Goal: Task Accomplishment & Management: Use online tool/utility

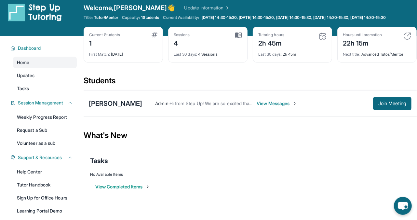
scroll to position [5, 0]
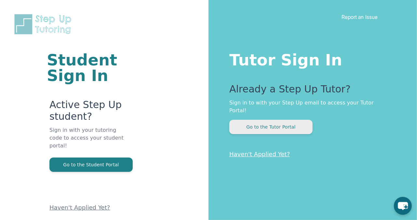
click at [280, 120] on button "Go to the Tutor Portal" at bounding box center [270, 127] width 83 height 14
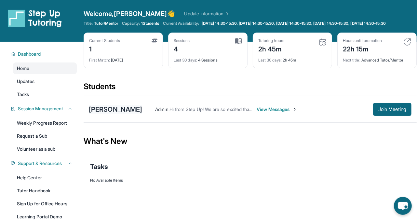
click at [123, 114] on div "[PERSON_NAME]" at bounding box center [115, 109] width 53 height 9
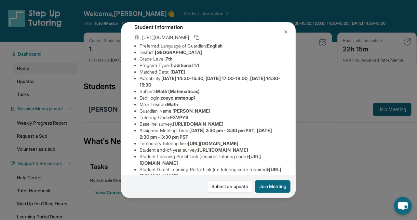
scroll to position [41, 0]
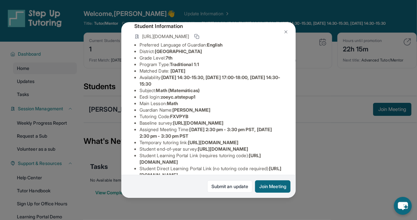
click at [164, 96] on span "zoeyc.atstepup1" at bounding box center [178, 97] width 35 height 6
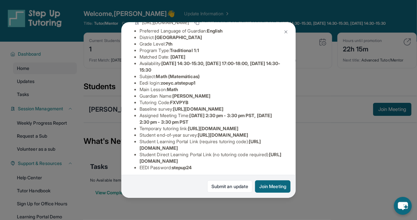
scroll to position [55, 228]
drag, startPoint x: 140, startPoint y: 115, endPoint x: 297, endPoint y: 129, distance: 158.4
click at [297, 129] on div "[PERSON_NAME] Guardian: [PERSON_NAME] Student Information [URL][DOMAIN_NAME] Pr…" at bounding box center [208, 110] width 417 height 220
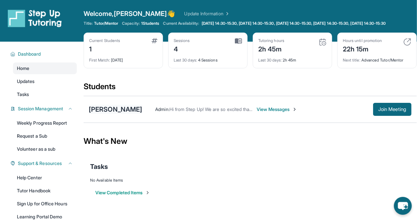
click at [109, 114] on div "[PERSON_NAME]" at bounding box center [115, 109] width 53 height 9
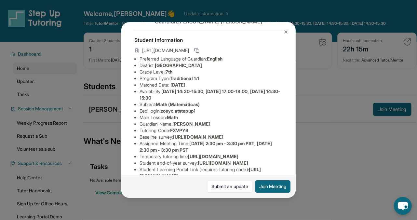
scroll to position [30, 0]
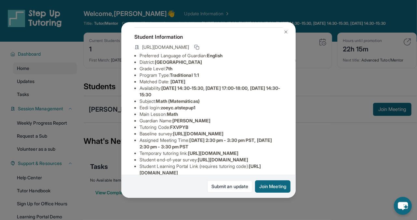
click at [196, 136] on span "[URL][DOMAIN_NAME]" at bounding box center [198, 134] width 50 height 6
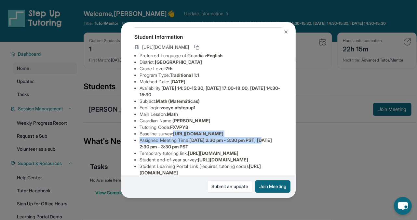
scroll to position [30, 228]
drag, startPoint x: 140, startPoint y: 140, endPoint x: 300, endPoint y: 158, distance: 160.5
click at [300, 158] on div "[PERSON_NAME] Guardian: [PERSON_NAME] Student Information [URL][DOMAIN_NAME] Pr…" at bounding box center [208, 110] width 417 height 220
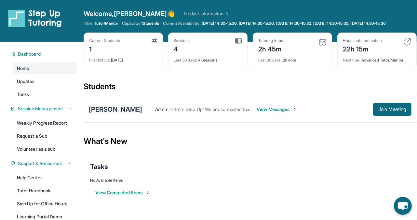
click at [108, 114] on div "[PERSON_NAME]" at bounding box center [115, 109] width 53 height 9
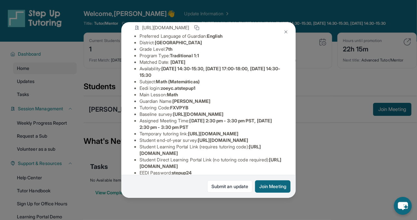
scroll to position [63, 0]
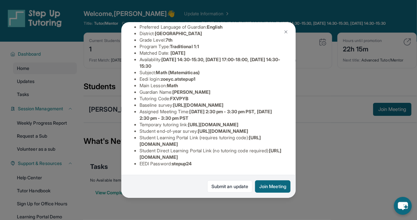
click at [290, 111] on div "[PERSON_NAME] Guardian: [PERSON_NAME] Student Information [URL][DOMAIN_NAME] Pr…" at bounding box center [208, 110] width 174 height 176
drag, startPoint x: 294, startPoint y: 119, endPoint x: 140, endPoint y: 109, distance: 154.6
click at [173, 108] on span "[URL][DOMAIN_NAME]" at bounding box center [198, 105] width 50 height 6
click at [278, 121] on li "Assigned Meeting Time : [DATE] 2:30 pm - 3:30 pm PST, [DATE] 2:30 pm - 3:30 pm …" at bounding box center [211, 114] width 143 height 13
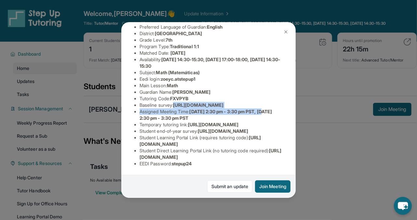
scroll to position [74, 193]
copy ul "[URL][DOMAIN_NAME] Assigned Meeting Time : [DATE] 2:30 pm - 3:30 pm PST, [DATE]…"
drag, startPoint x: 140, startPoint y: 94, endPoint x: 288, endPoint y: 120, distance: 150.2
click at [288, 120] on div "[PERSON_NAME] Guardian: [PERSON_NAME] Student Information [URL][DOMAIN_NAME] Pr…" at bounding box center [208, 110] width 174 height 176
copy ul "[URL][DOMAIN_NAME] Assigned Meeting Time : [DATE] 2:30 pm - 3:30 pm PST, [DATE]…"
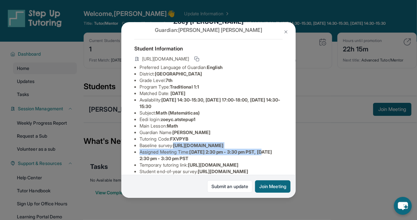
scroll to position [0, 0]
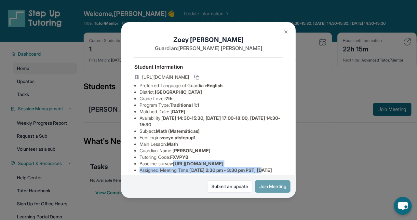
click at [278, 186] on button "Join Meeting" at bounding box center [272, 186] width 35 height 12
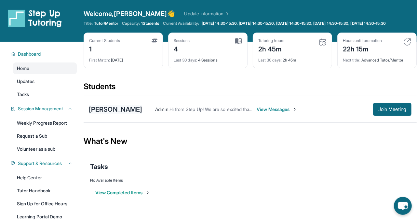
click at [111, 112] on div "[PERSON_NAME]" at bounding box center [115, 109] width 53 height 9
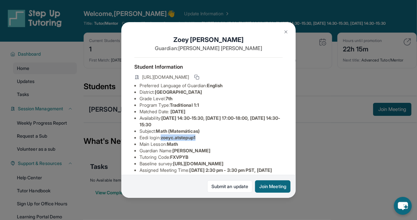
drag, startPoint x: 164, startPoint y: 136, endPoint x: 203, endPoint y: 138, distance: 38.7
click at [203, 138] on li "Eedi login : zoeyc.atstepup1" at bounding box center [211, 137] width 143 height 7
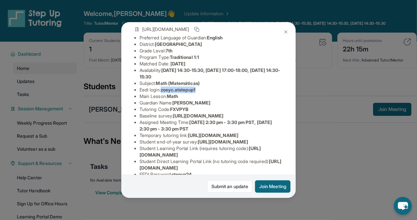
scroll to position [51, 0]
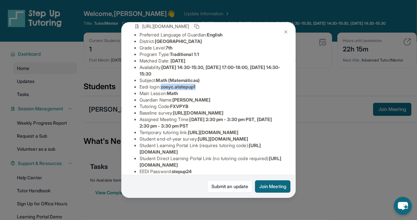
copy span "zoeyc.atstepup1"
click at [345, 134] on div "[PERSON_NAME] Guardian: [PERSON_NAME] Student Information [URL][DOMAIN_NAME] Pr…" at bounding box center [208, 110] width 417 height 220
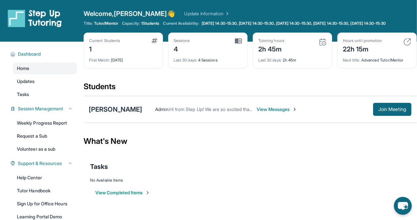
click at [111, 113] on div "[PERSON_NAME]" at bounding box center [115, 109] width 53 height 9
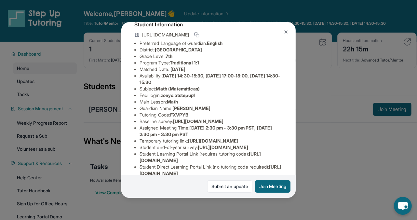
scroll to position [44, 0]
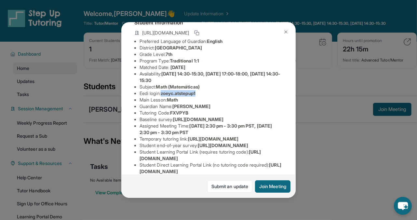
drag, startPoint x: 163, startPoint y: 91, endPoint x: 203, endPoint y: 90, distance: 40.4
click at [204, 91] on li "Eedi login : zoeyc.atstepup1" at bounding box center [211, 93] width 143 height 7
copy span "zoeyc.atstepup1"
click at [264, 189] on button "Join Meeting" at bounding box center [272, 186] width 35 height 12
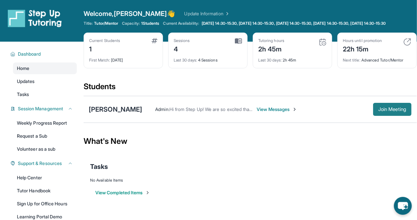
click at [384, 111] on span "Join Meeting" at bounding box center [392, 109] width 28 height 4
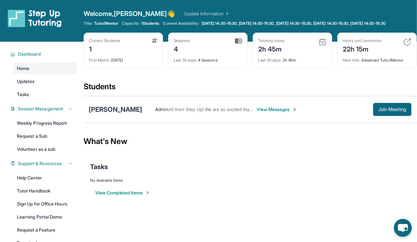
click at [119, 114] on div "[PERSON_NAME]" at bounding box center [115, 109] width 53 height 9
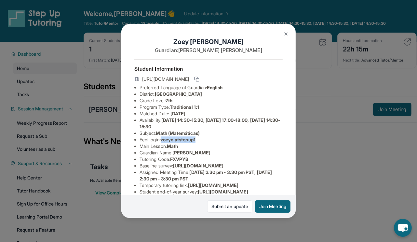
drag, startPoint x: 164, startPoint y: 139, endPoint x: 203, endPoint y: 139, distance: 39.0
click at [203, 139] on li "Eedi login : zoeyc.atstepup1" at bounding box center [211, 139] width 143 height 7
copy span "zoeyc.atstepup1"
click at [286, 34] on img at bounding box center [285, 33] width 5 height 5
